Goal: Task Accomplishment & Management: Use online tool/utility

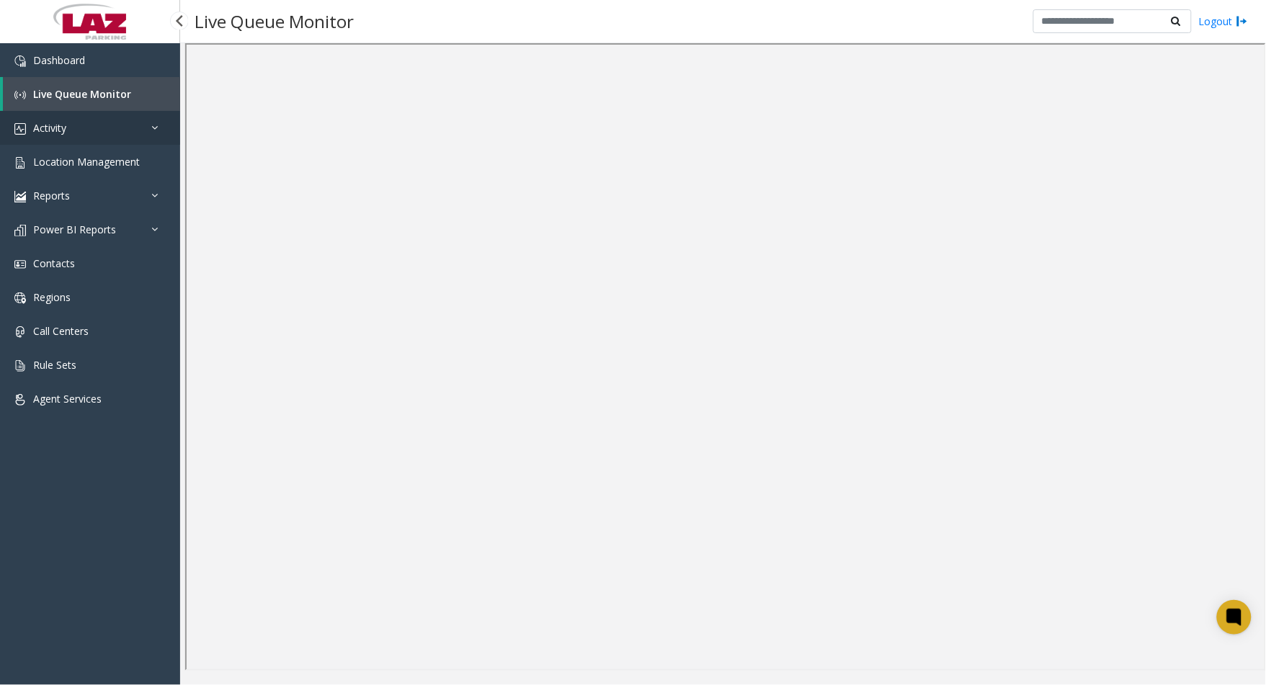
click at [84, 130] on link "Activity" at bounding box center [90, 128] width 180 height 34
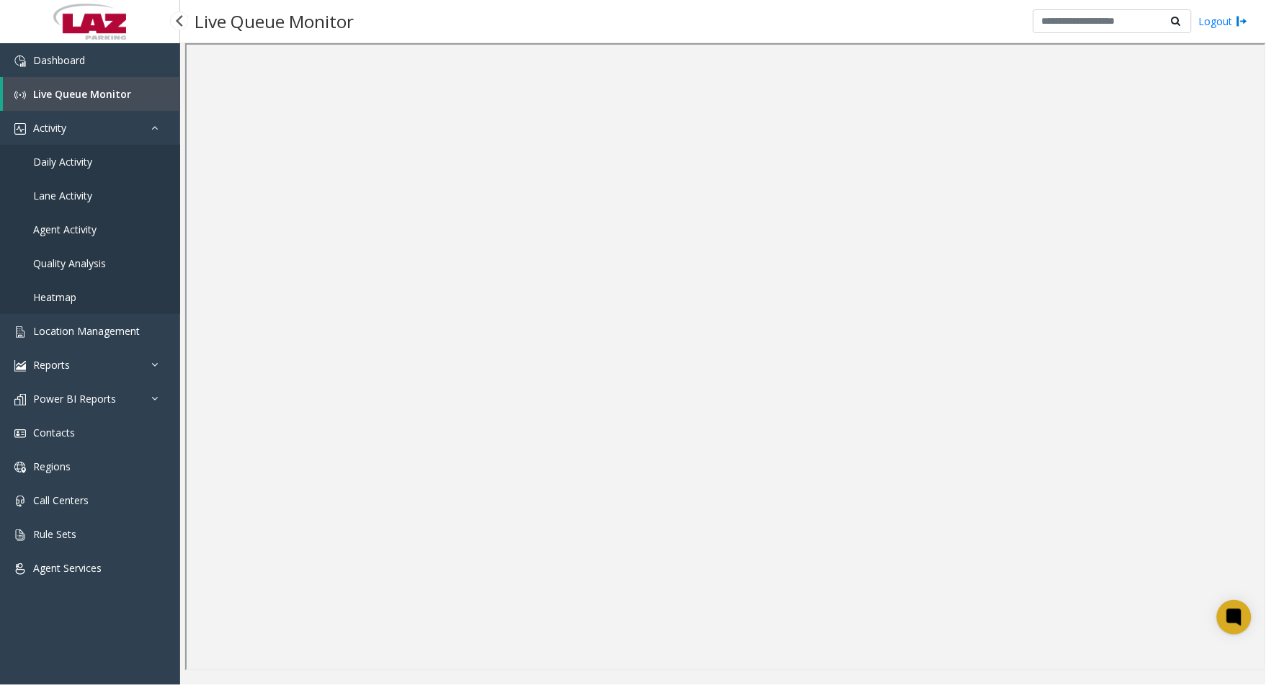
click at [102, 223] on link "Agent Activity" at bounding box center [90, 230] width 180 height 34
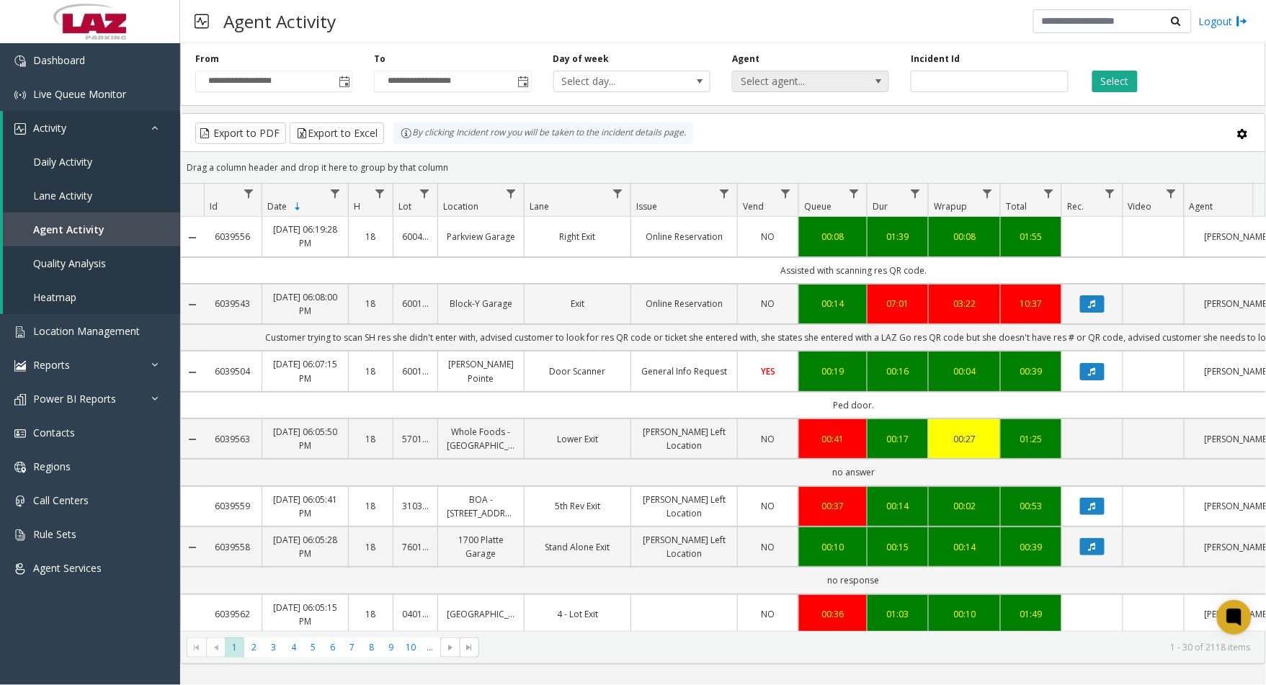
click at [790, 84] on span "Select agent..." at bounding box center [795, 81] width 125 height 20
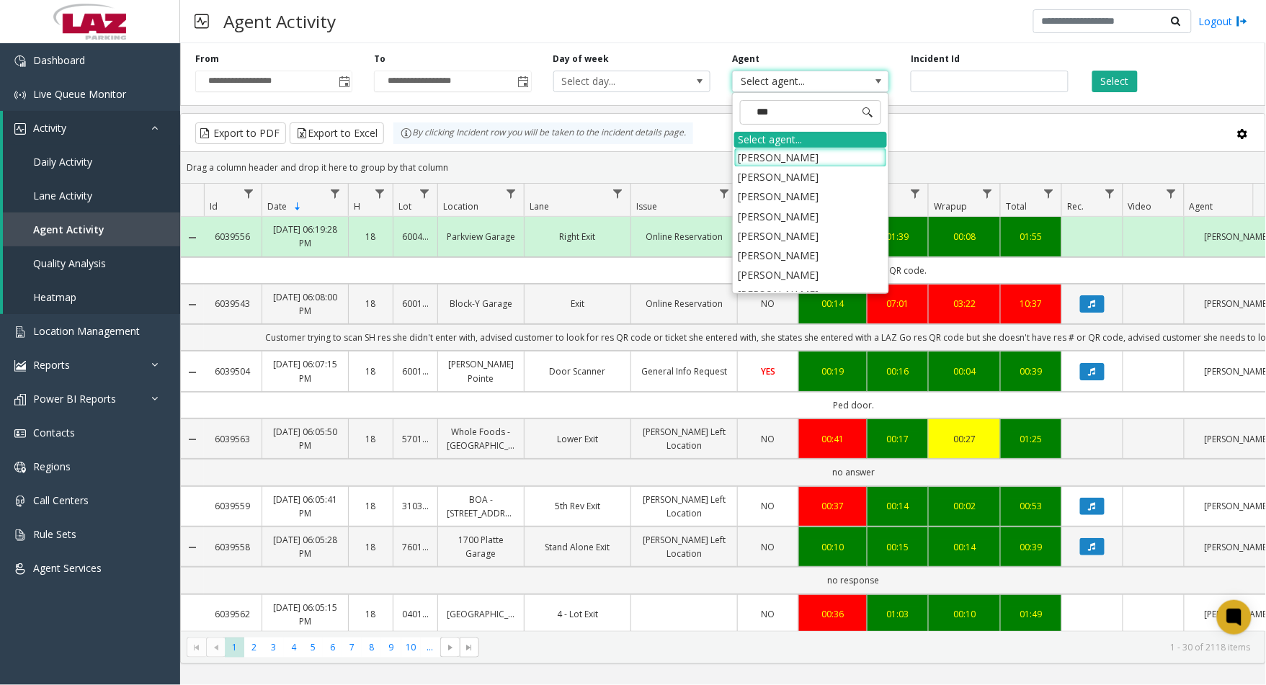
type input "****"
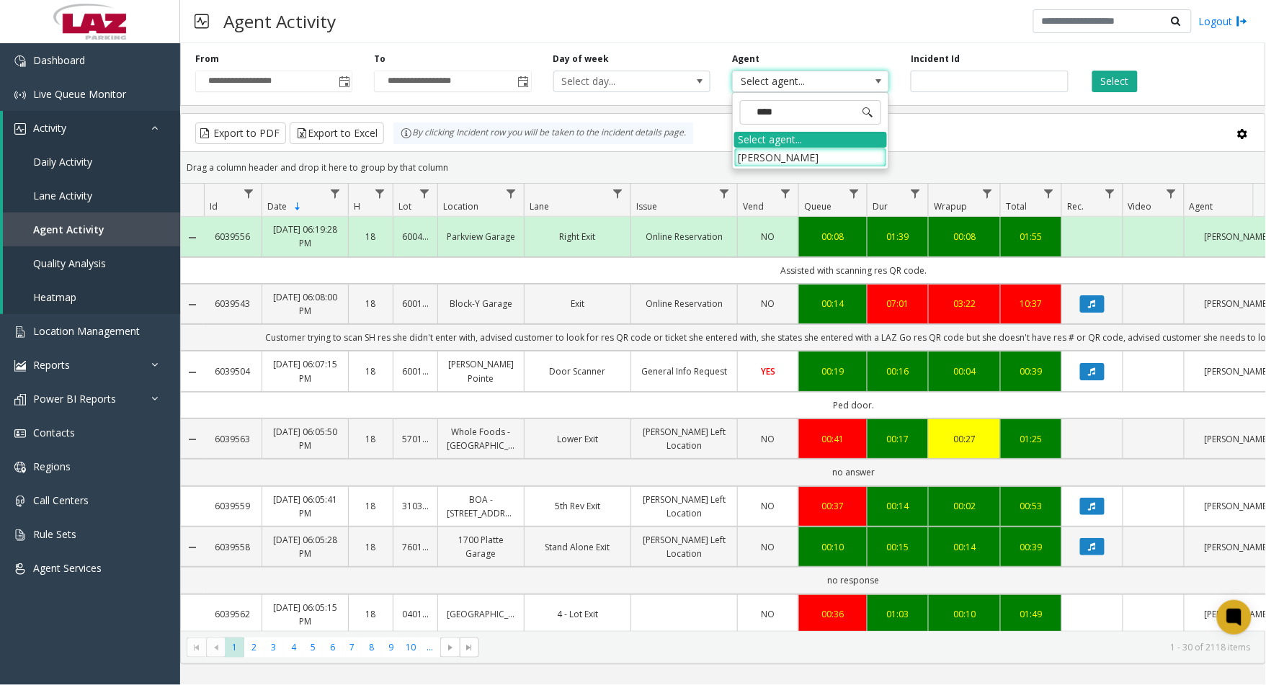
click at [800, 153] on li "[PERSON_NAME]" at bounding box center [810, 157] width 153 height 19
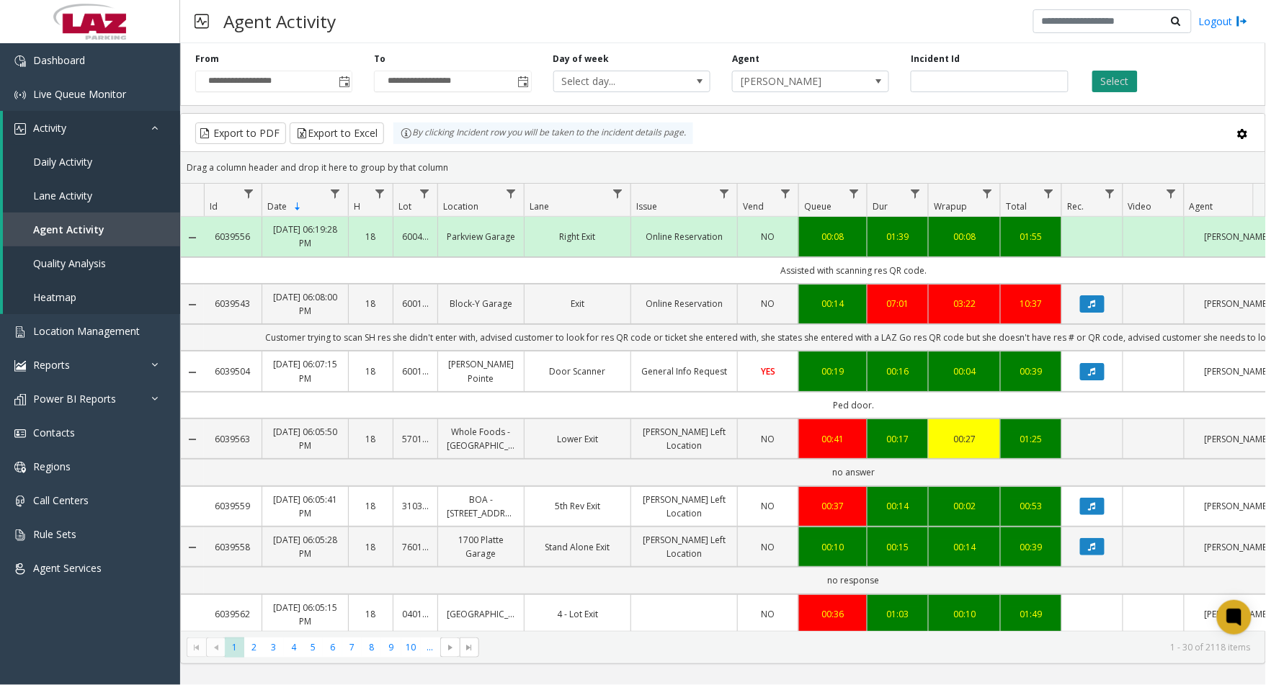
click at [1123, 79] on button "Select" at bounding box center [1114, 82] width 45 height 22
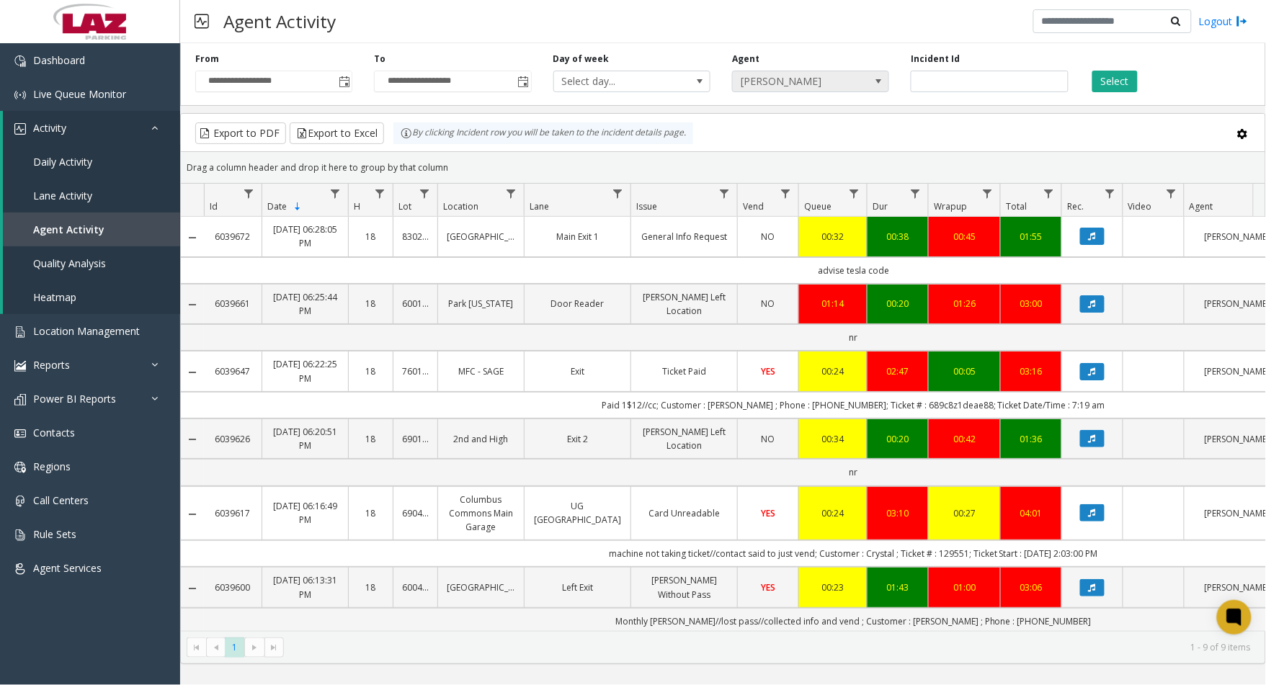
click at [775, 81] on span "[PERSON_NAME]" at bounding box center [795, 81] width 125 height 20
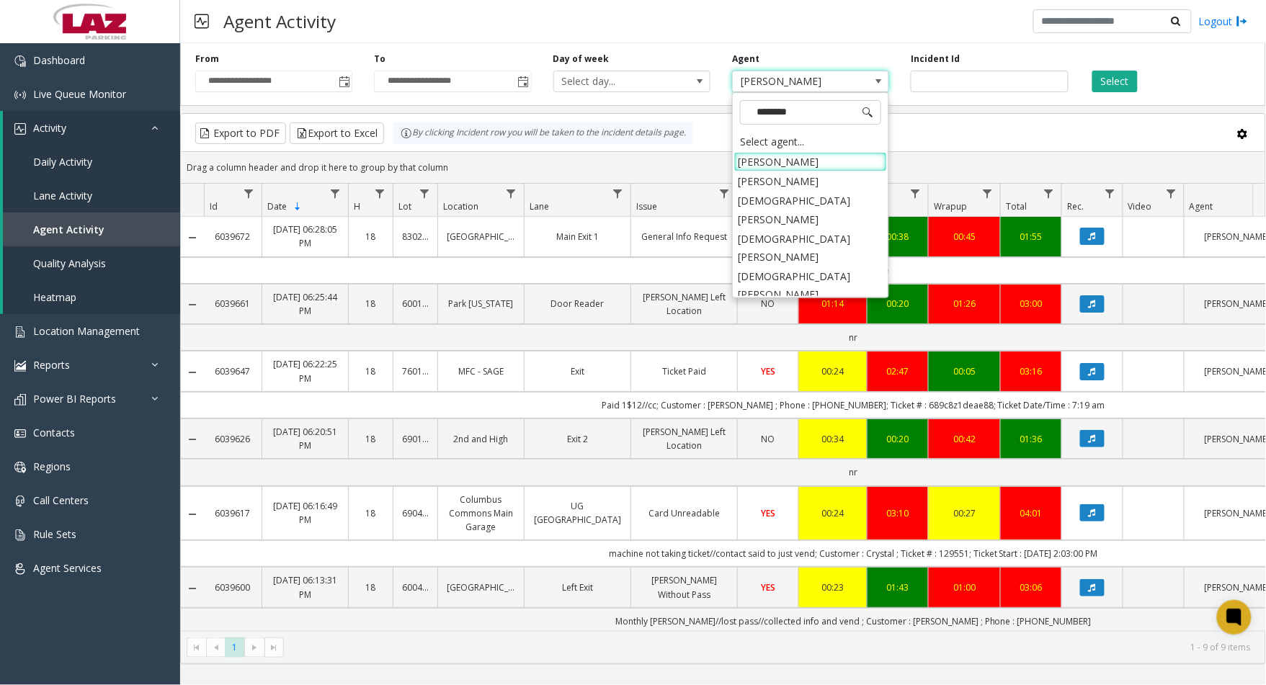
type input "*********"
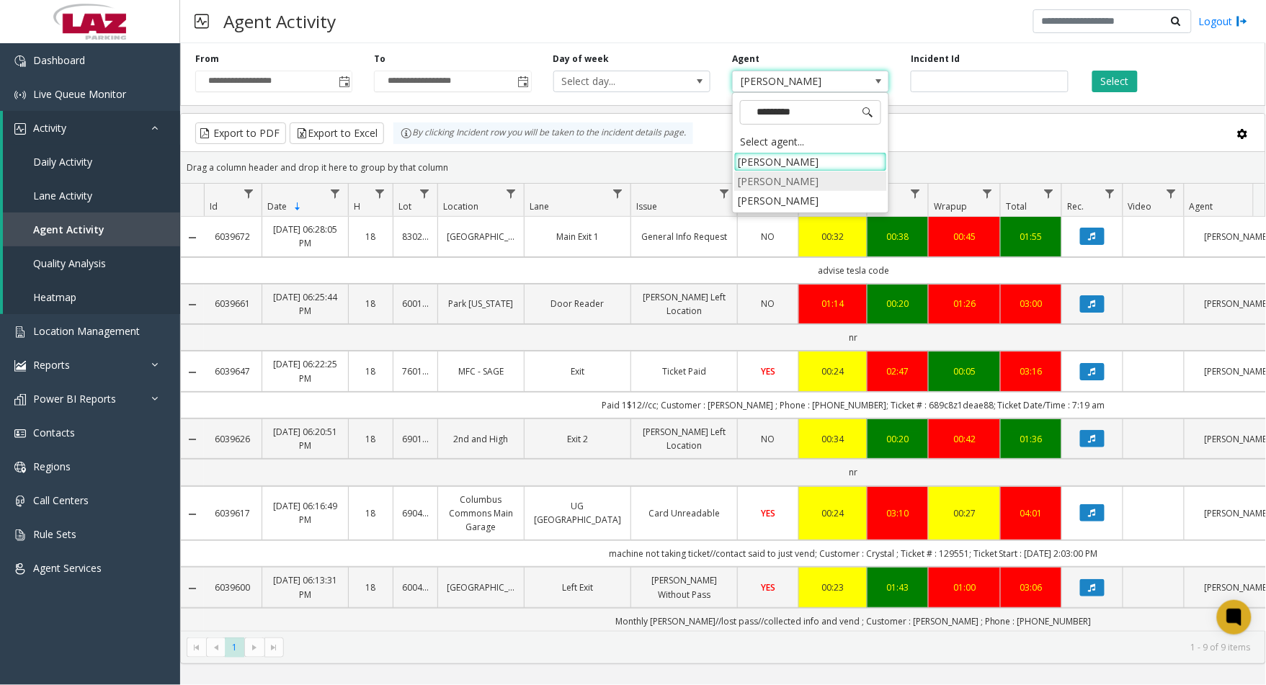
click at [794, 177] on li "[PERSON_NAME]" at bounding box center [810, 180] width 153 height 19
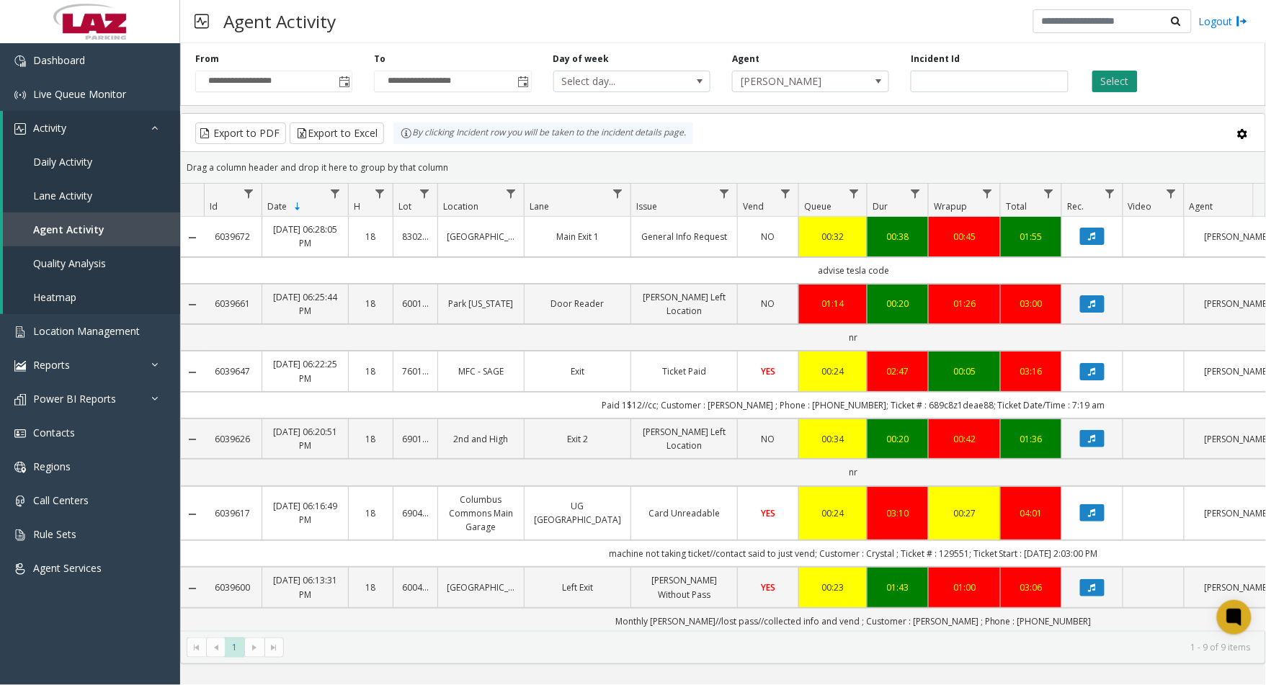
click at [1101, 76] on button "Select" at bounding box center [1114, 82] width 45 height 22
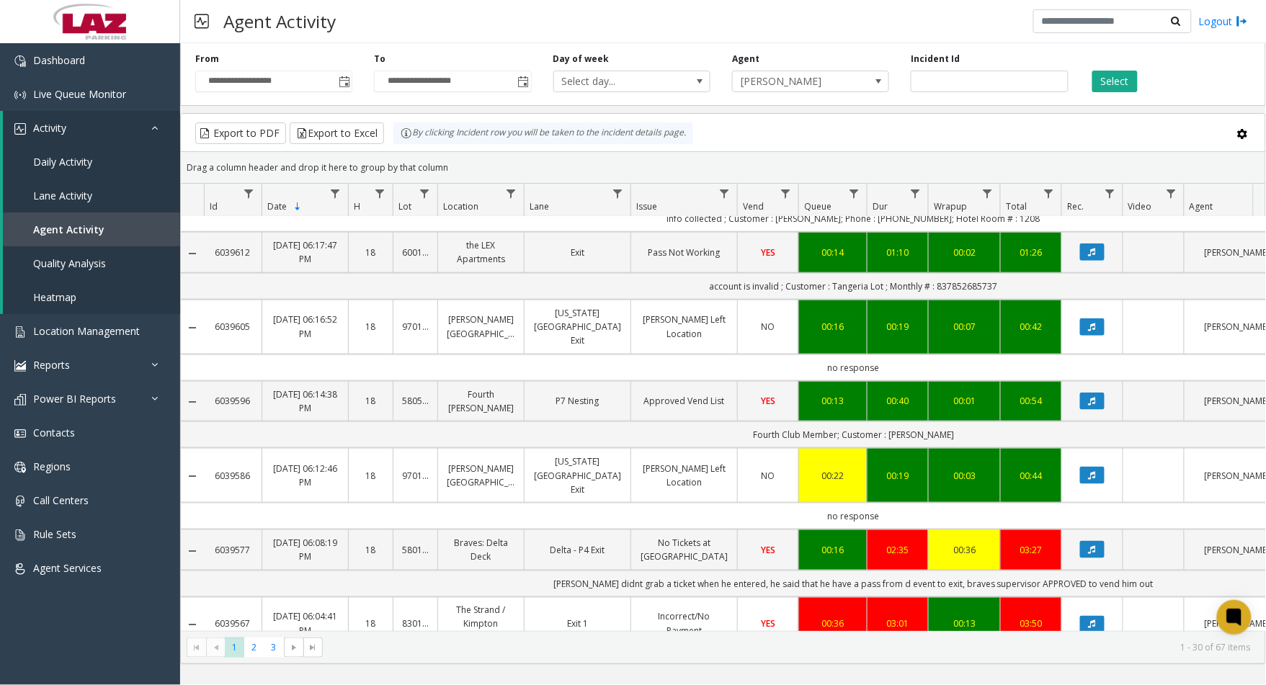
scroll to position [320, 0]
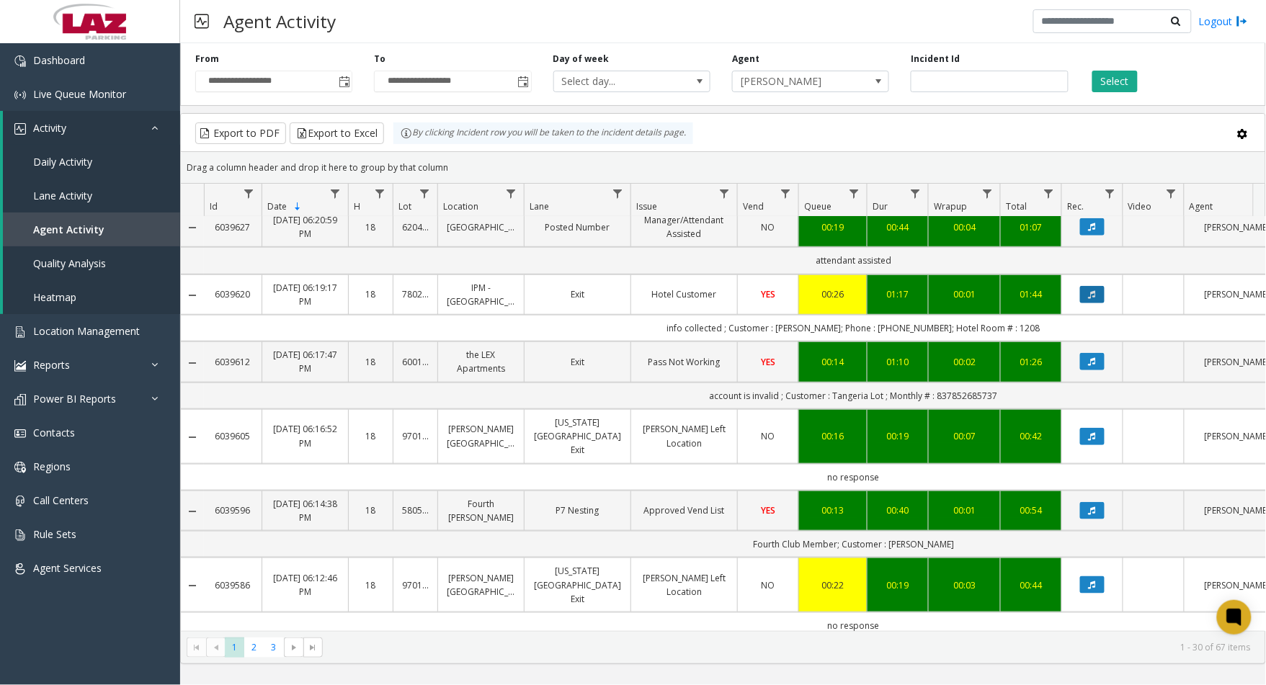
click at [1094, 299] on icon "Data table" at bounding box center [1092, 294] width 7 height 9
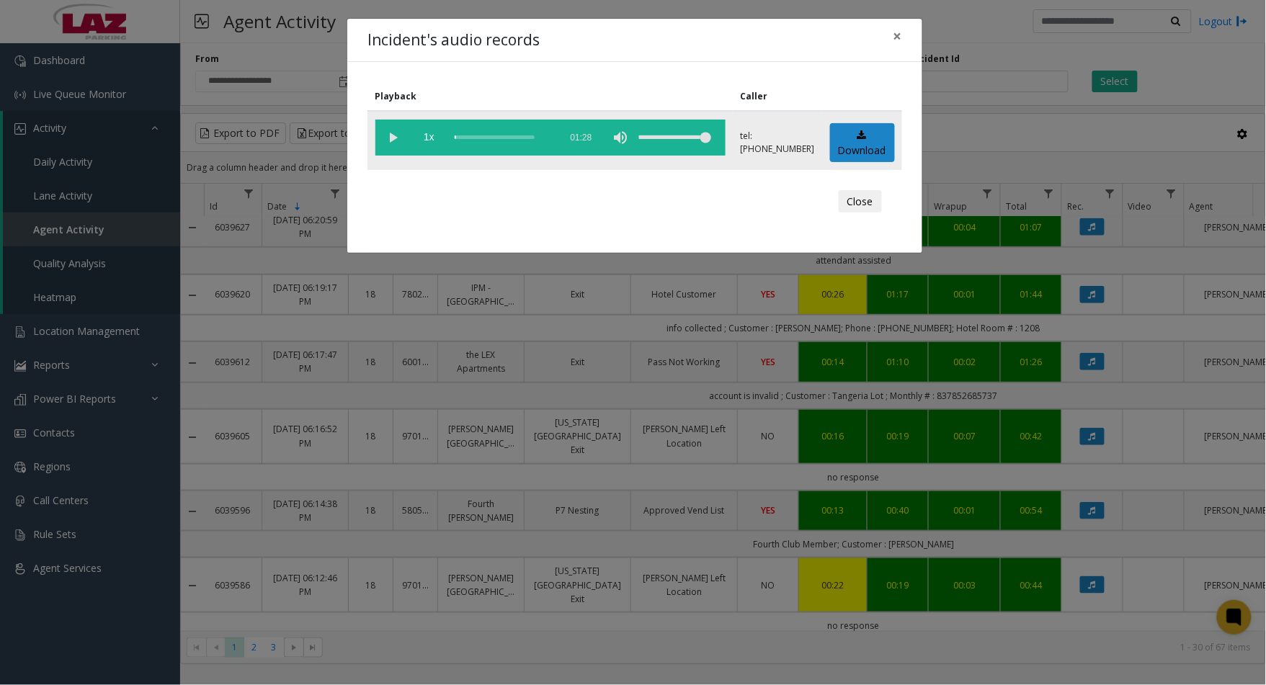
click at [399, 134] on vg-play-pause at bounding box center [393, 138] width 36 height 36
click at [846, 204] on button "Close" at bounding box center [860, 201] width 43 height 23
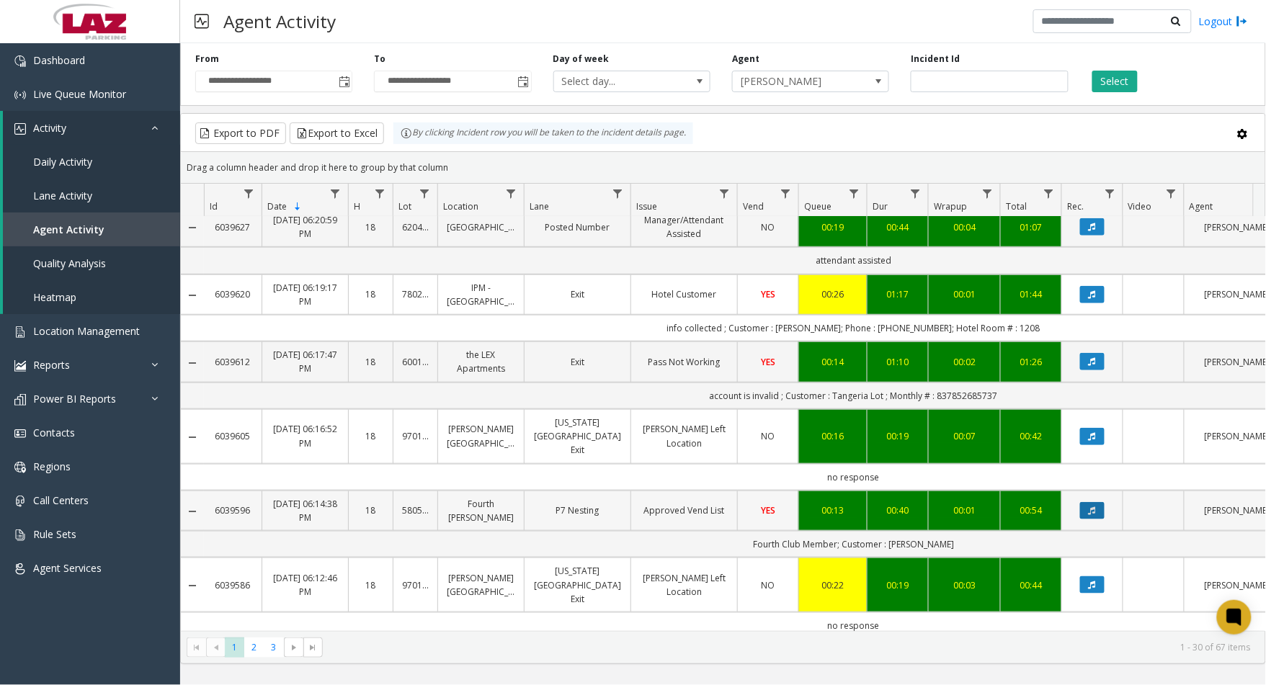
click at [1098, 514] on button "Data table" at bounding box center [1092, 510] width 24 height 17
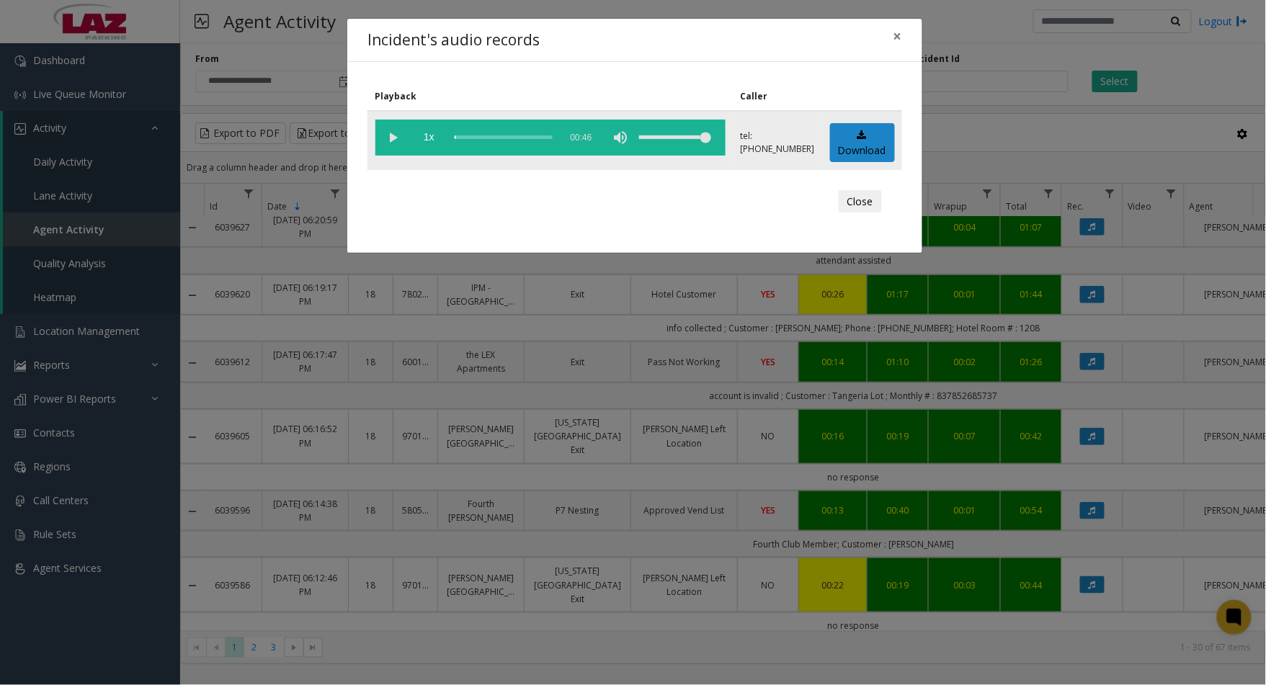
click at [391, 138] on vg-play-pause at bounding box center [393, 138] width 36 height 36
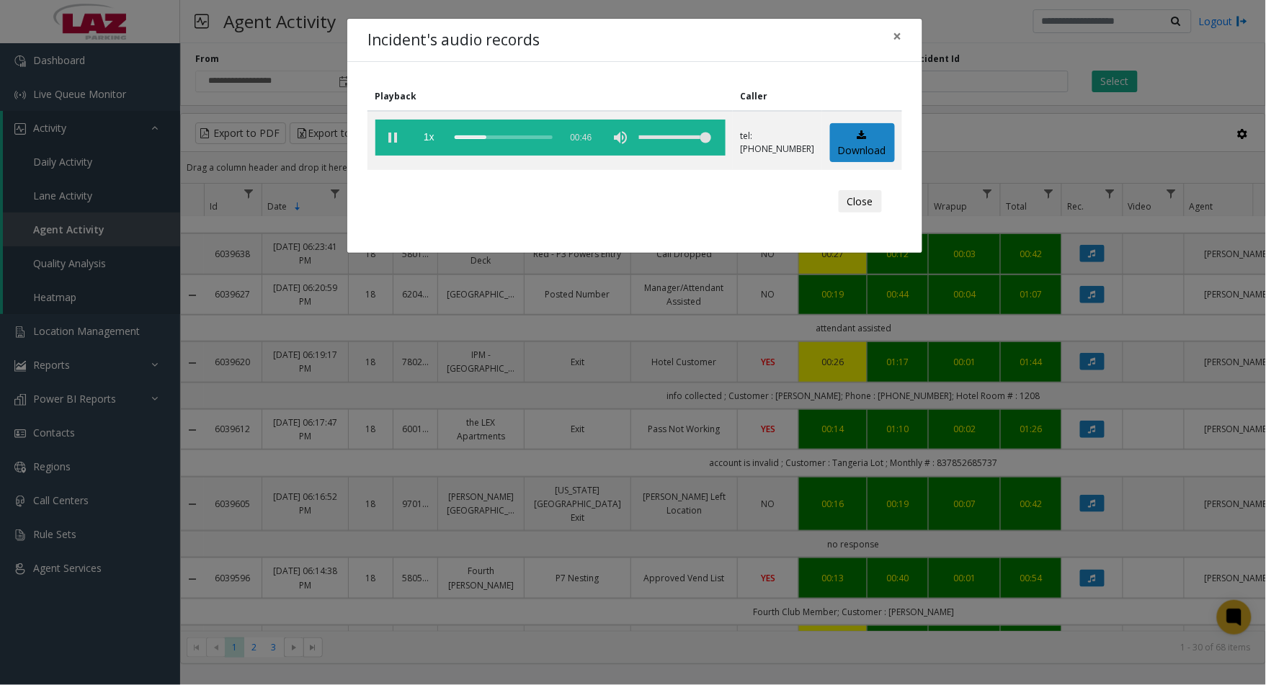
click at [873, 203] on button "Close" at bounding box center [860, 201] width 43 height 23
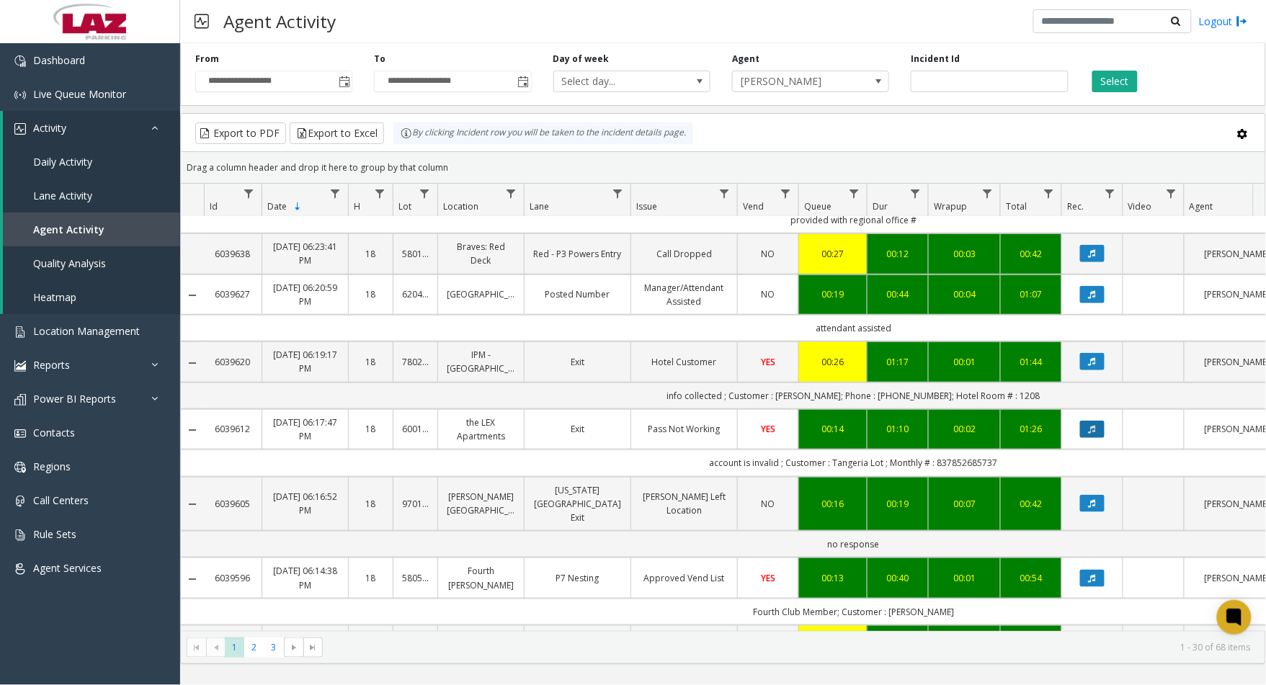
click at [1095, 434] on icon "Data table" at bounding box center [1092, 429] width 7 height 9
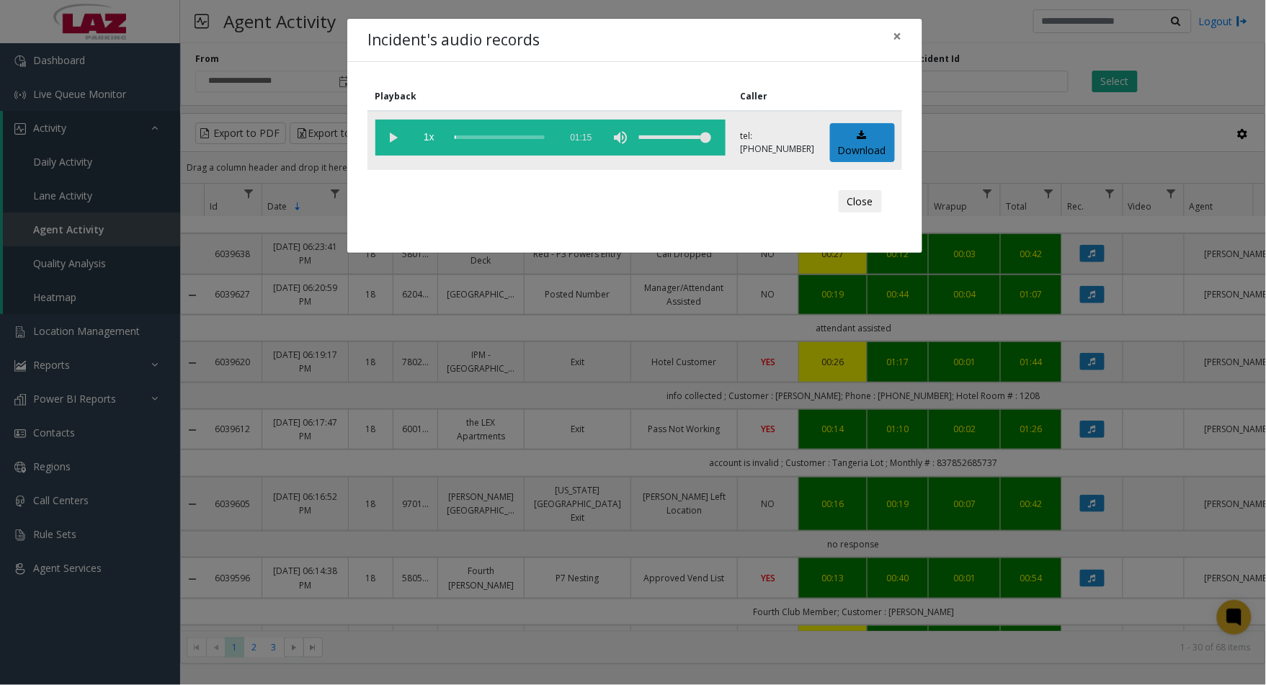
click at [395, 125] on vg-play-pause at bounding box center [393, 138] width 36 height 36
click at [433, 138] on span "1x" at bounding box center [429, 138] width 36 height 36
click at [433, 138] on span "1.5x" at bounding box center [429, 138] width 36 height 36
click at [433, 138] on span "2x" at bounding box center [429, 138] width 36 height 36
click at [433, 138] on span "0.5x" at bounding box center [429, 138] width 36 height 36
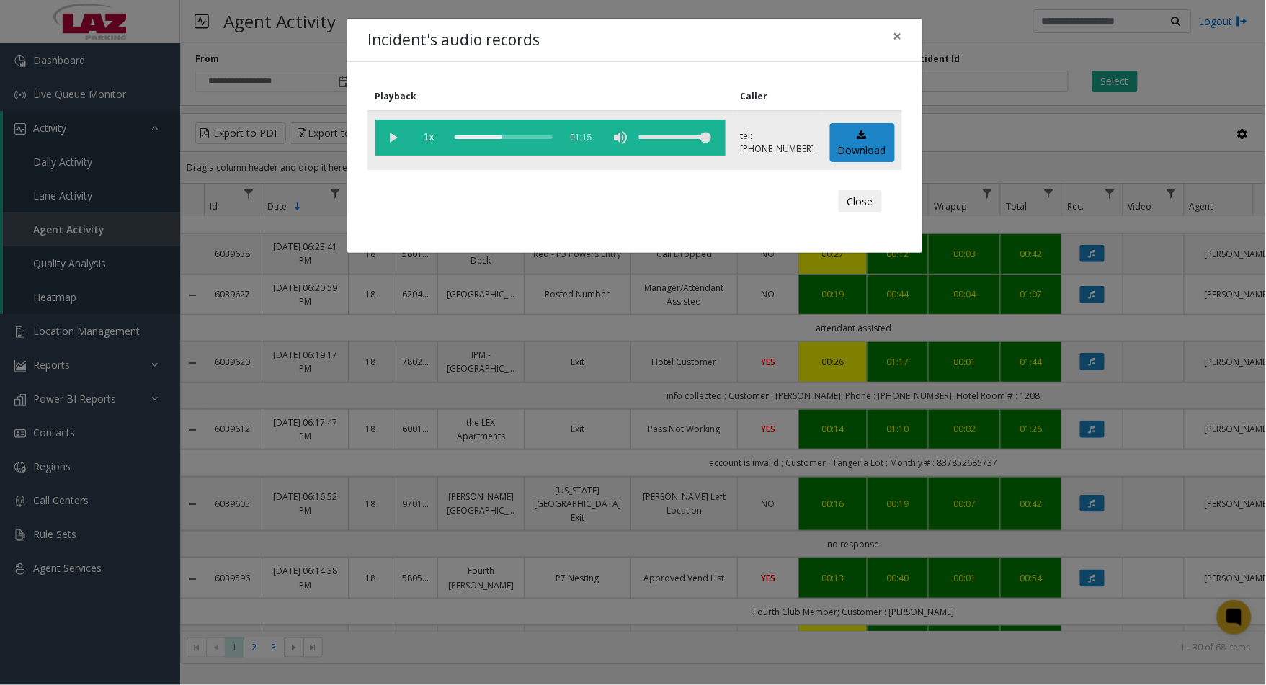
click at [483, 138] on div "scrub bar" at bounding box center [504, 138] width 98 height 36
click at [431, 141] on span "1x" at bounding box center [429, 138] width 36 height 36
click at [429, 135] on span "1.5x" at bounding box center [429, 138] width 36 height 36
click at [429, 134] on span "2x" at bounding box center [429, 138] width 36 height 36
click at [429, 134] on span "0.5x" at bounding box center [429, 138] width 36 height 36
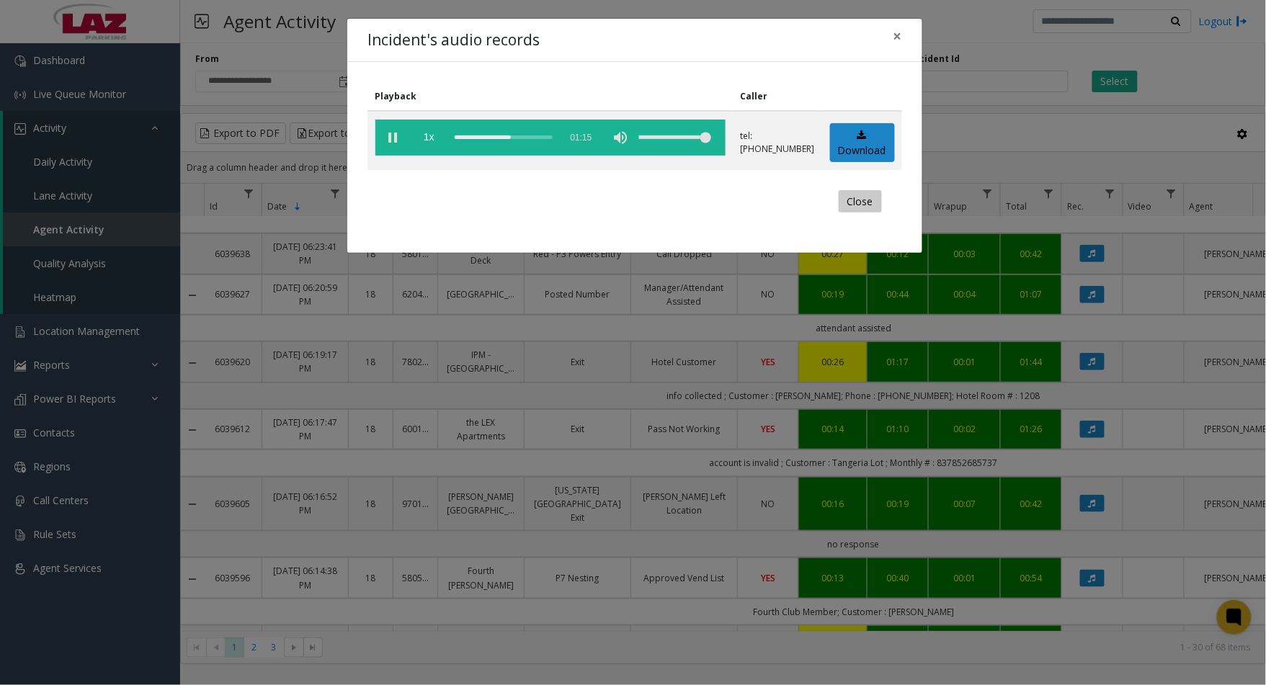
click at [861, 202] on button "Close" at bounding box center [860, 201] width 43 height 23
